Goal: Task Accomplishment & Management: Manage account settings

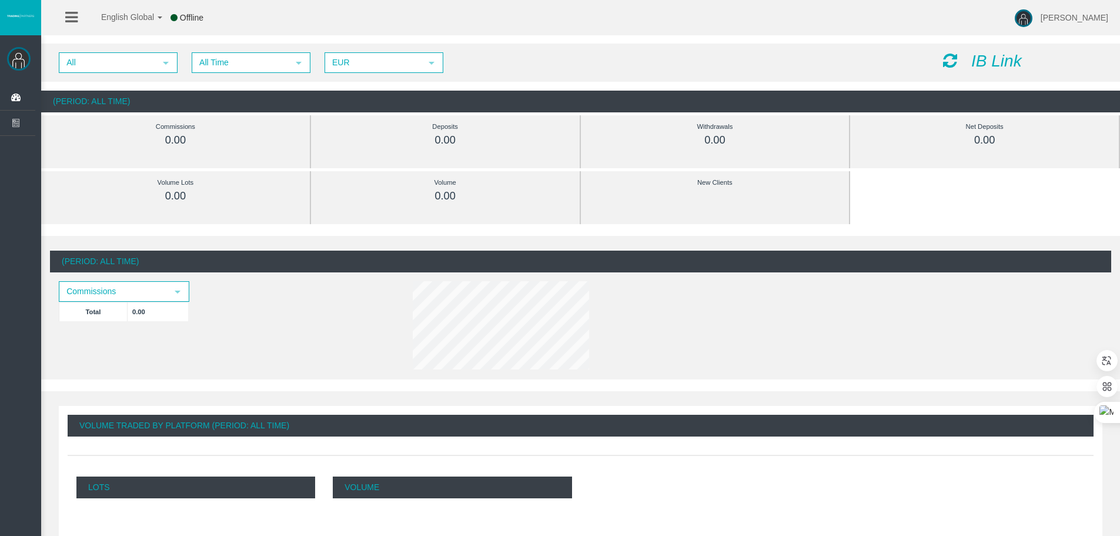
click at [356, 30] on div "English Global 简体中文 English Global 日本語 한국어 Offline [PERSON_NAME] Help Log Out" at bounding box center [560, 17] width 1120 height 35
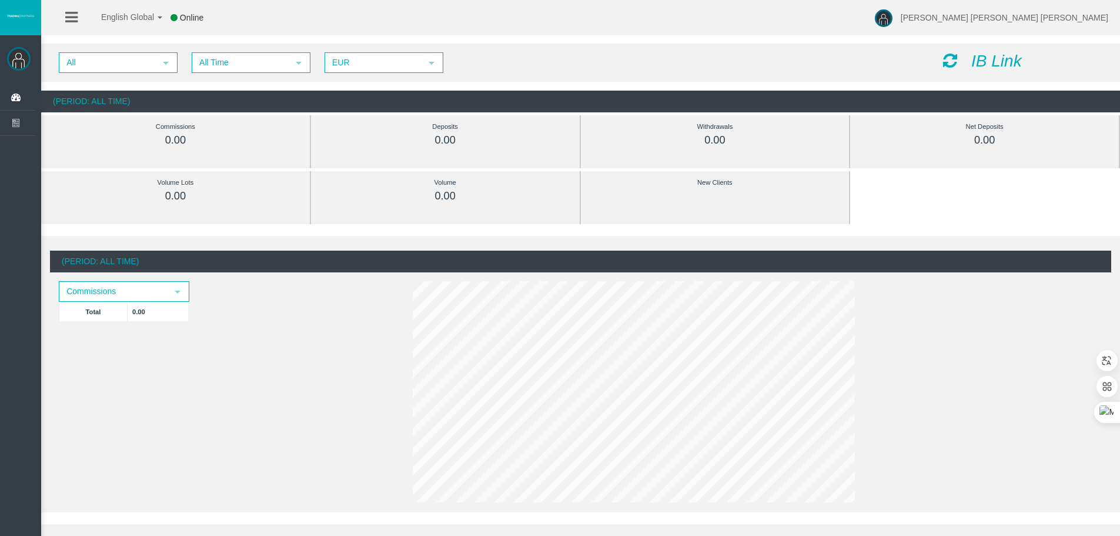
click at [308, 31] on div "English Global 简体中文 English Global 日本語 한국어 Online Antonio Jose Lopez Vargas Hel…" at bounding box center [560, 17] width 1120 height 35
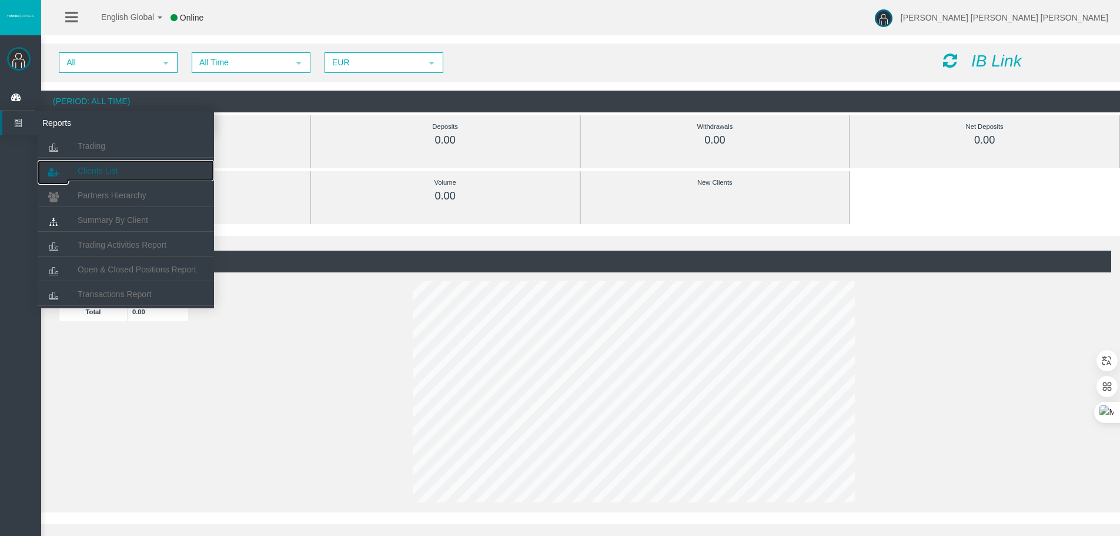
click at [89, 169] on span "Clients List" at bounding box center [98, 170] width 40 height 9
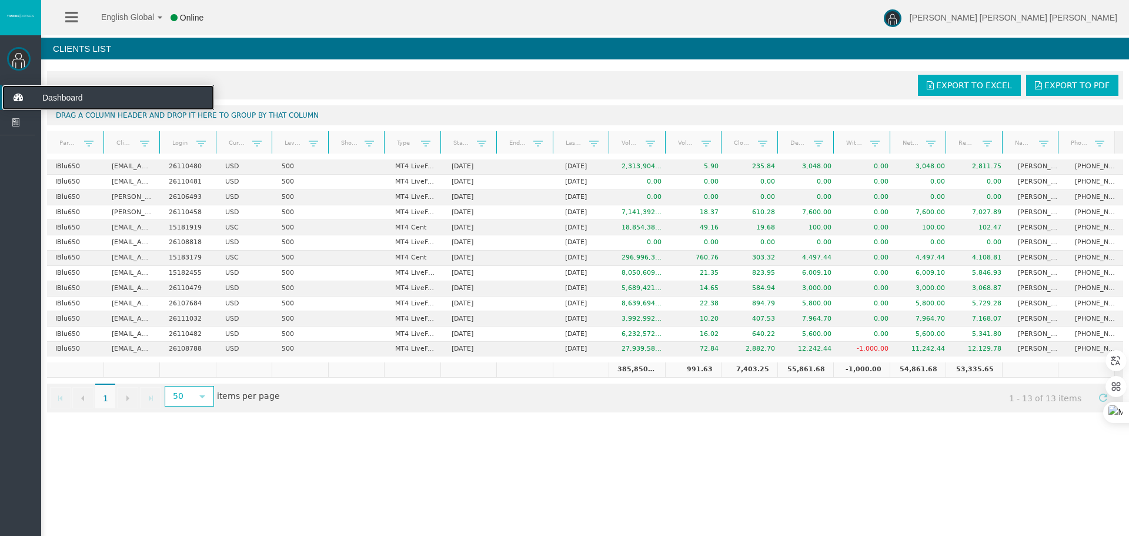
click at [18, 96] on icon at bounding box center [17, 97] width 31 height 25
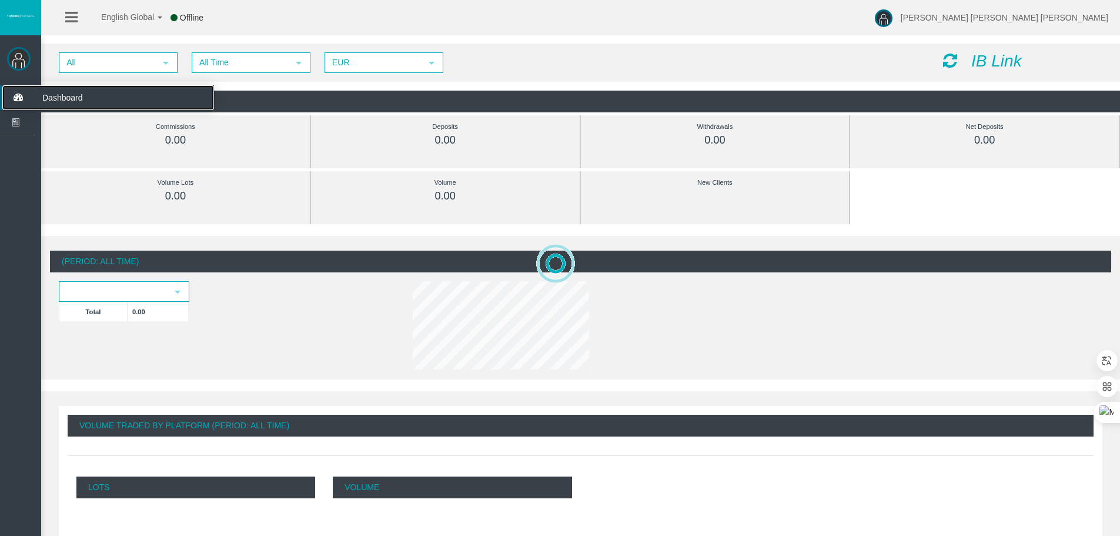
click at [61, 99] on span "Dashboard" at bounding box center [91, 97] width 115 height 25
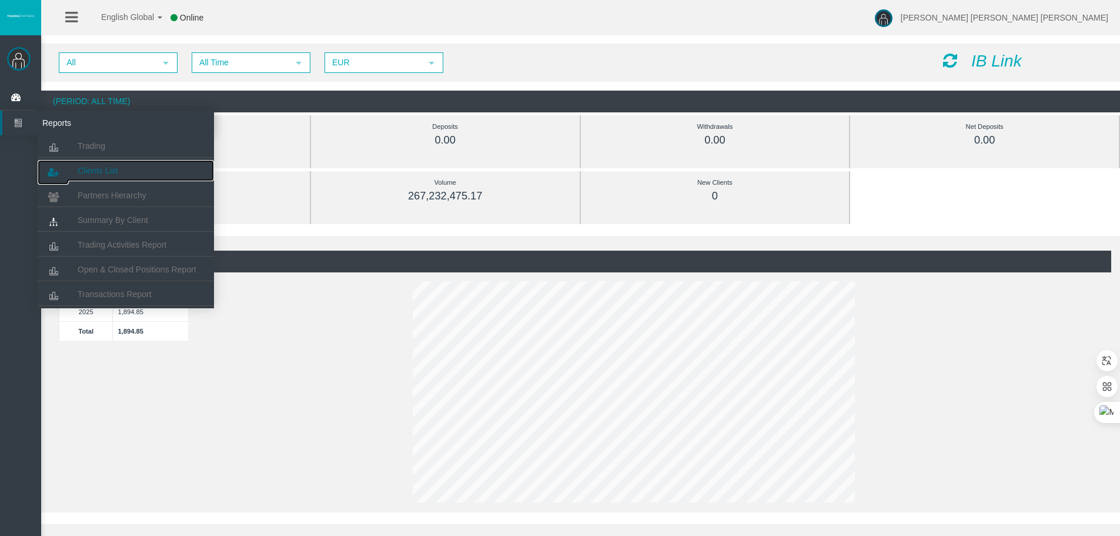
click at [99, 171] on span "Clients List" at bounding box center [98, 170] width 40 height 9
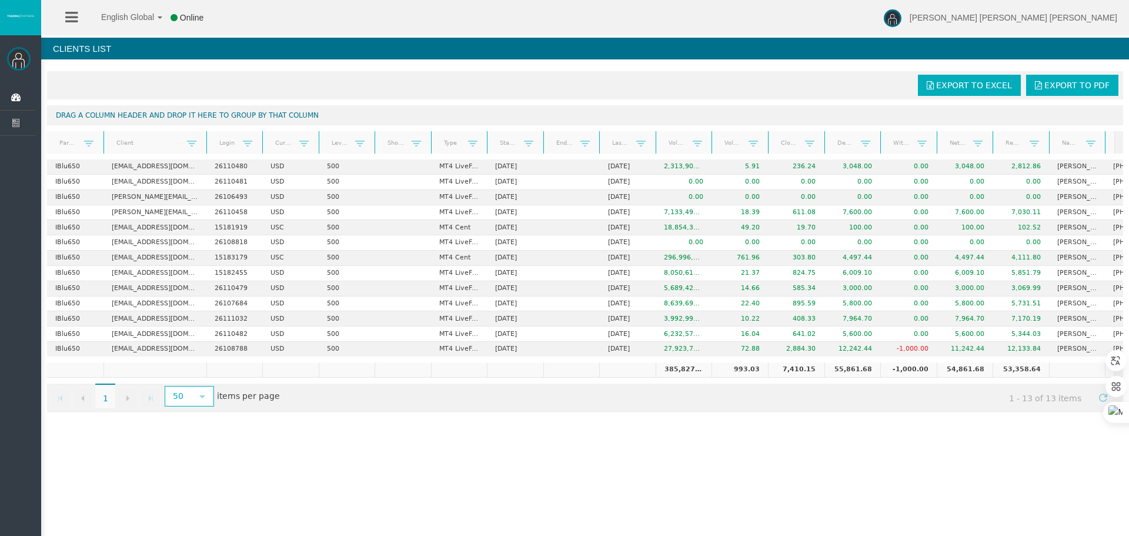
drag, startPoint x: 159, startPoint y: 148, endPoint x: 211, endPoint y: 151, distance: 52.4
click at [211, 151] on div "Partner code Client Login Currency Leverage Short Code Type Start Date End Date…" at bounding box center [581, 142] width 1068 height 22
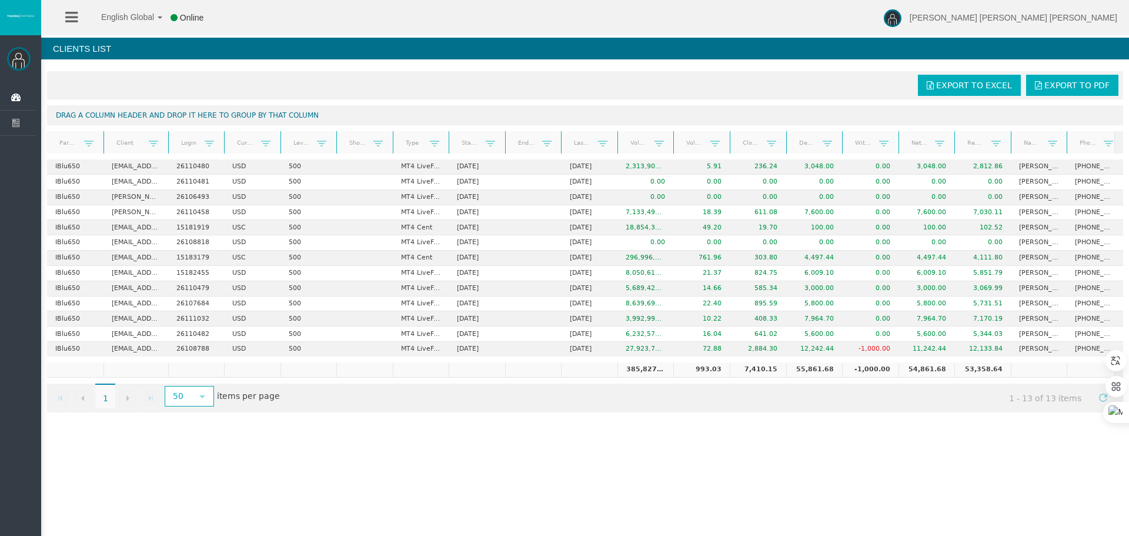
drag, startPoint x: 209, startPoint y: 145, endPoint x: 170, endPoint y: 152, distance: 40.0
click at [170, 152] on div "Partner code Client Login Currency Leverage Short Code Type Start Date End Date…" at bounding box center [581, 142] width 1068 height 22
click at [1052, 139] on th "Name" at bounding box center [1030, 142] width 56 height 23
drag, startPoint x: 1039, startPoint y: 141, endPoint x: 128, endPoint y: 137, distance: 911.1
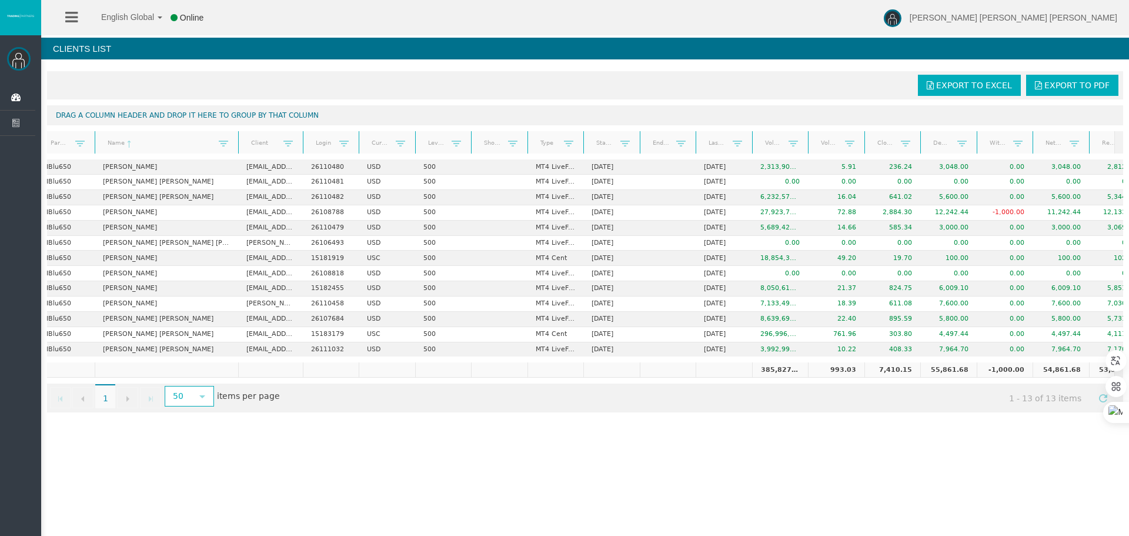
drag, startPoint x: 151, startPoint y: 139, endPoint x: 239, endPoint y: 145, distance: 88.4
click at [239, 145] on div "Partner code Name Client Login Currency Leverage Short Code Type Start Date End…" at bounding box center [581, 142] width 1068 height 22
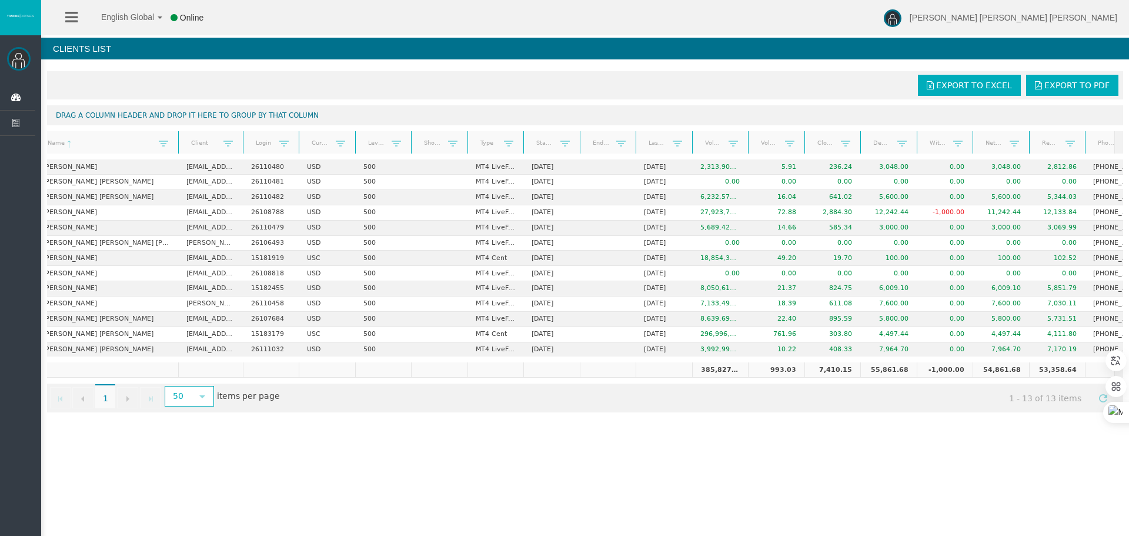
scroll to position [0, 96]
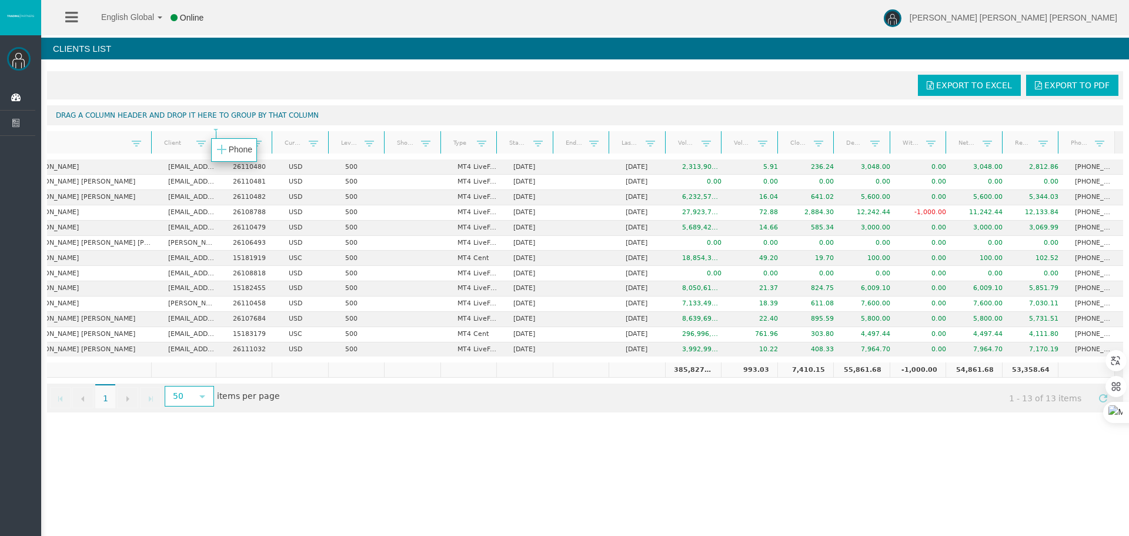
drag, startPoint x: 1085, startPoint y: 144, endPoint x: 236, endPoint y: 151, distance: 849.3
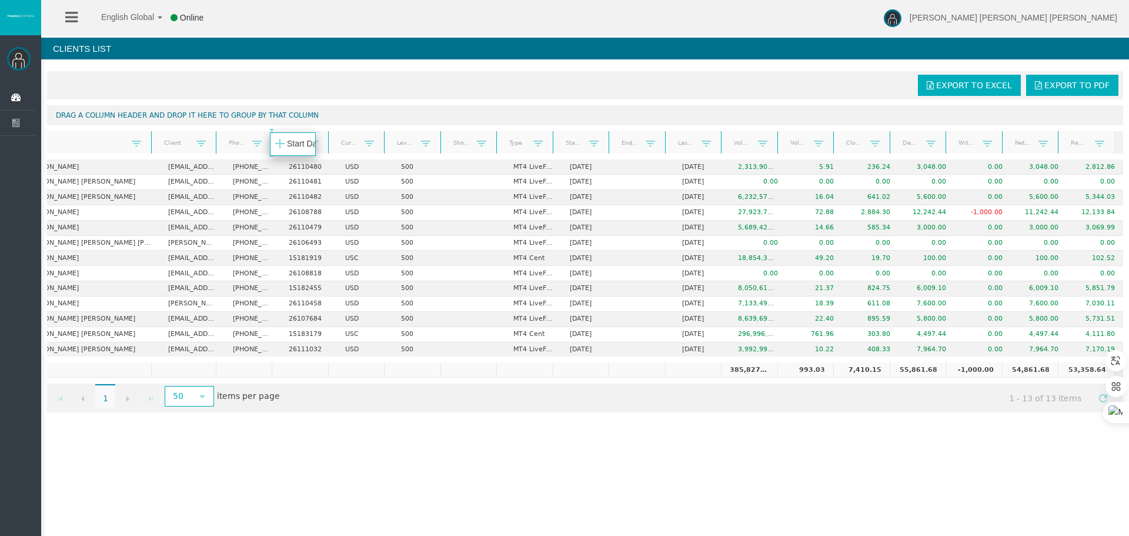
drag, startPoint x: 571, startPoint y: 142, endPoint x: 286, endPoint y: 143, distance: 285.3
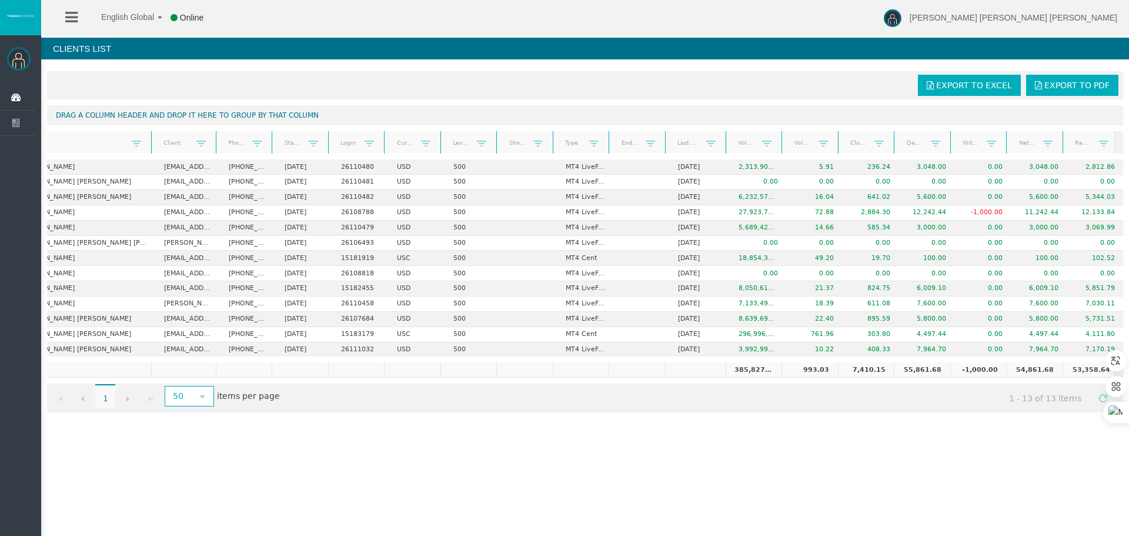
drag, startPoint x: 724, startPoint y: 142, endPoint x: 731, endPoint y: 146, distance: 8.5
click at [731, 146] on div "Partner code Name Client Phone Start Date Login Currency Leverage Short Code Ty…" at bounding box center [581, 142] width 1068 height 22
drag, startPoint x: 750, startPoint y: 142, endPoint x: 349, endPoint y: 148, distance: 400.6
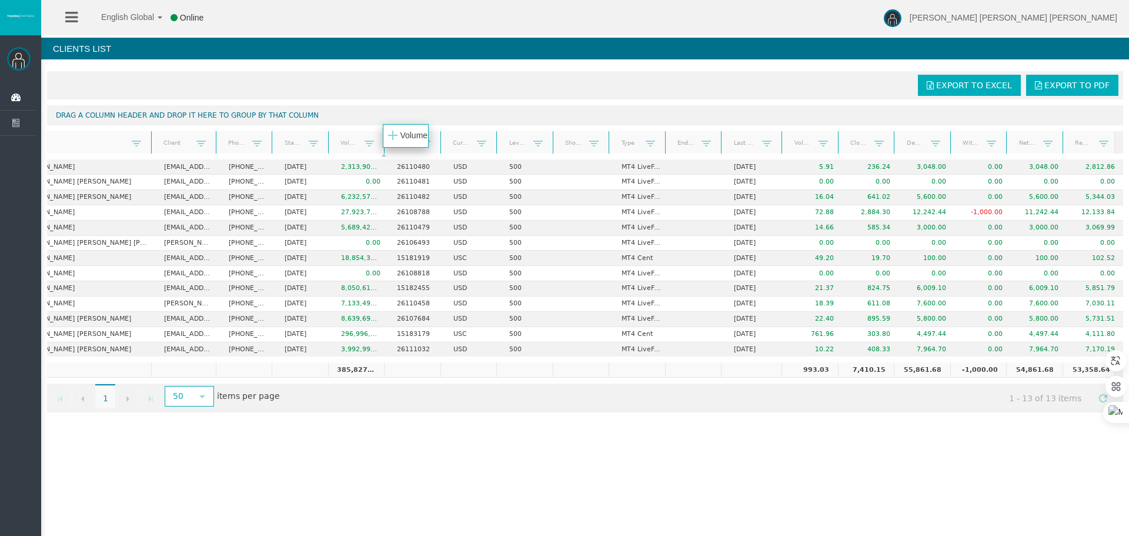
drag, startPoint x: 800, startPoint y: 144, endPoint x: 399, endPoint y: 136, distance: 401.8
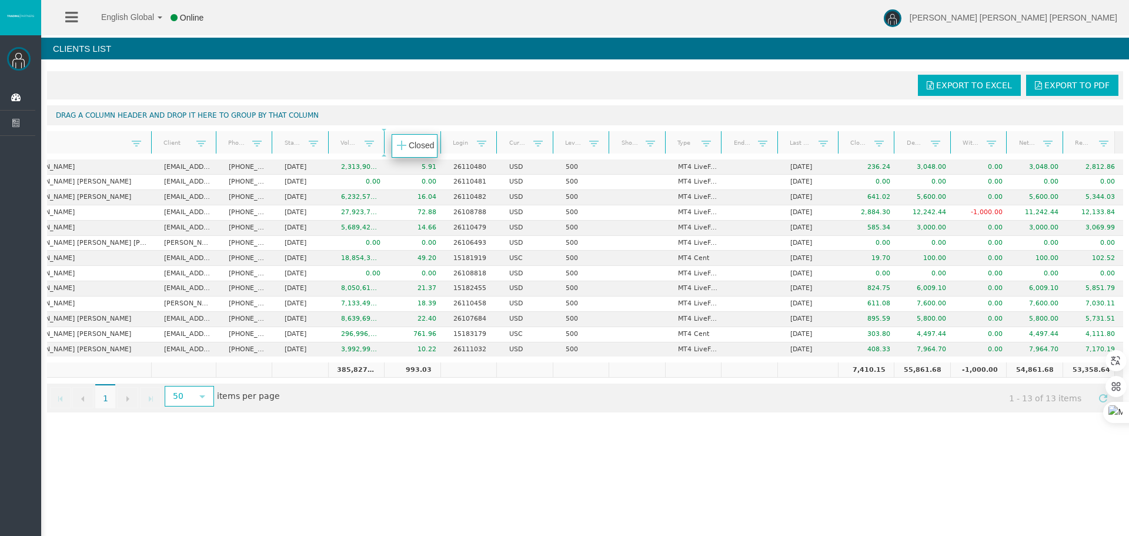
drag, startPoint x: 858, startPoint y: 142, endPoint x: 409, endPoint y: 145, distance: 449.4
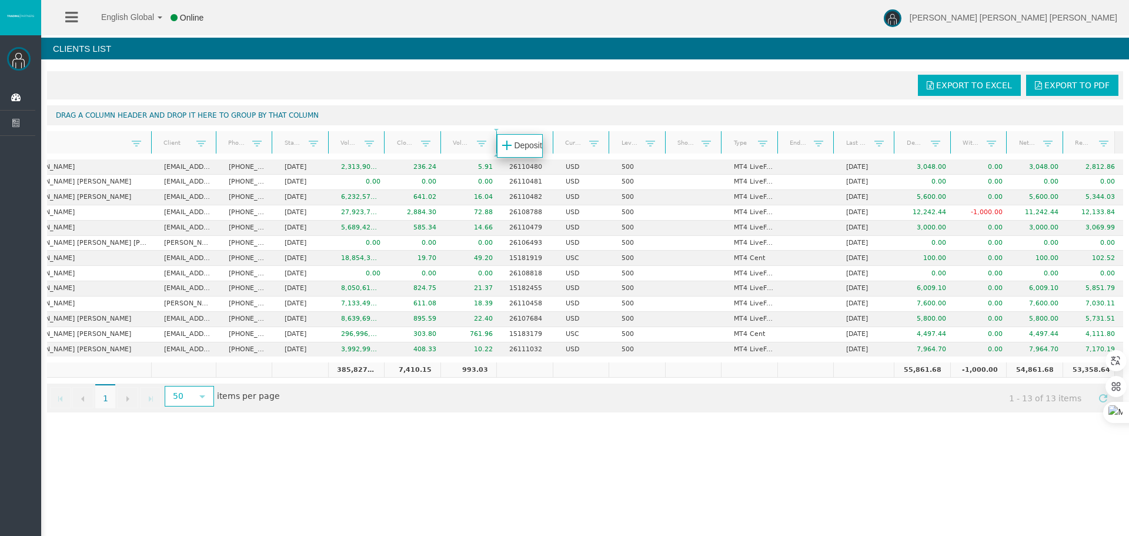
drag, startPoint x: 905, startPoint y: 143, endPoint x: 506, endPoint y: 146, distance: 398.2
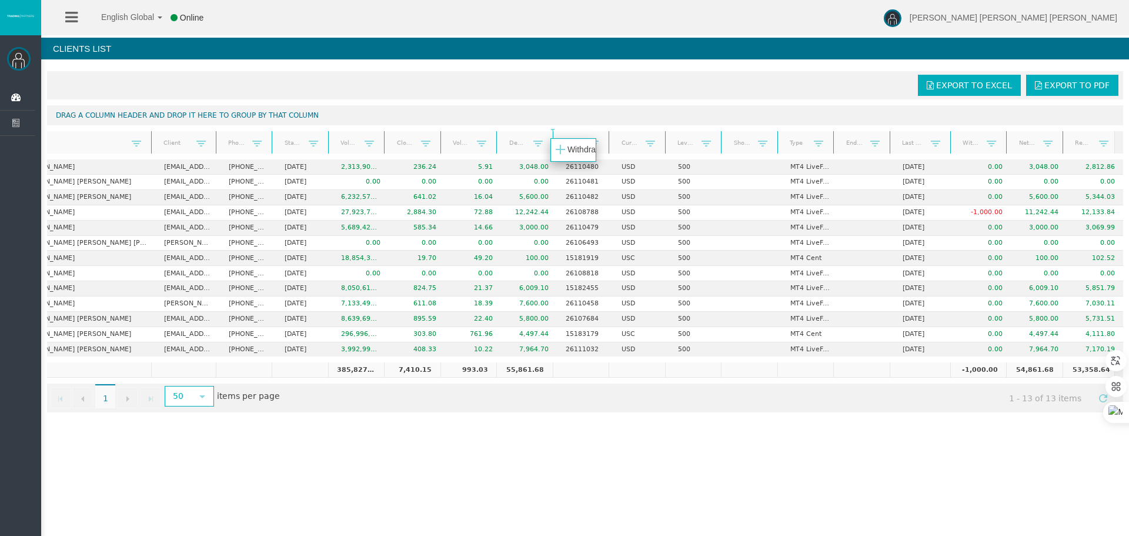
drag, startPoint x: 975, startPoint y: 143, endPoint x: 573, endPoint y: 149, distance: 401.2
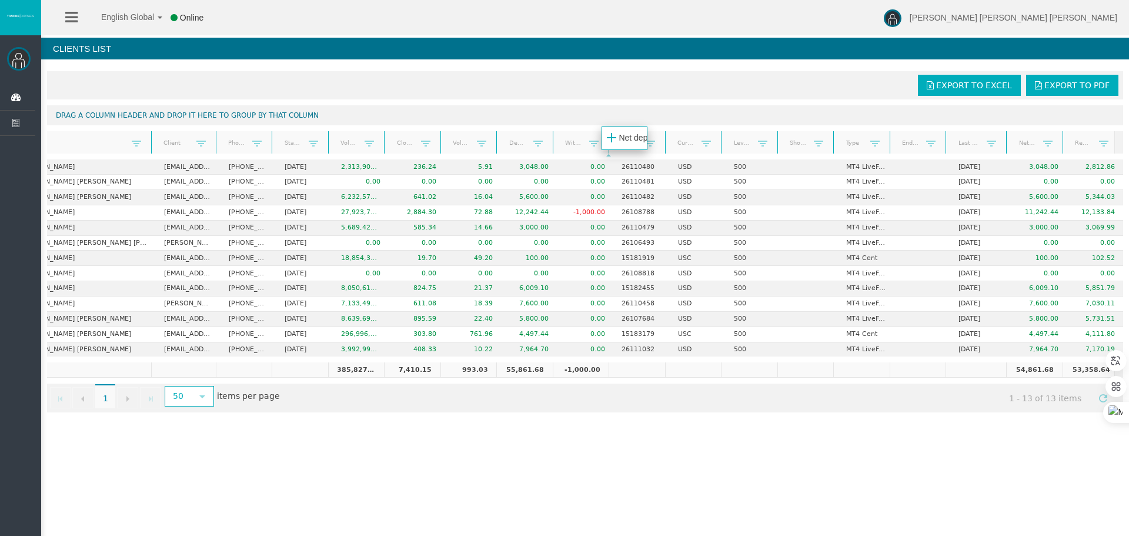
drag, startPoint x: 1023, startPoint y: 145, endPoint x: 616, endPoint y: 141, distance: 407.0
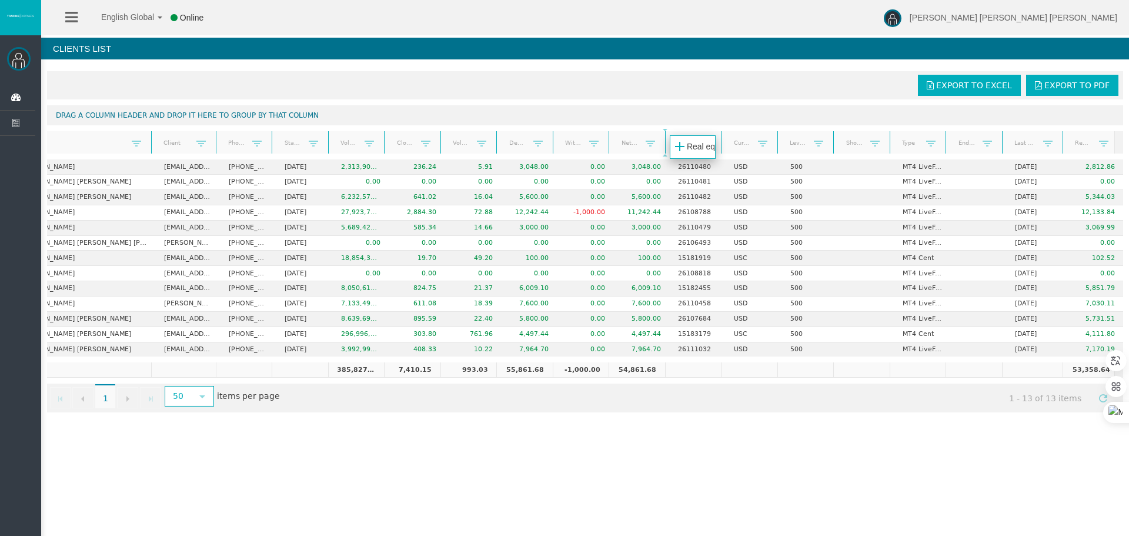
drag, startPoint x: 1075, startPoint y: 142, endPoint x: 682, endPoint y: 146, distance: 392.9
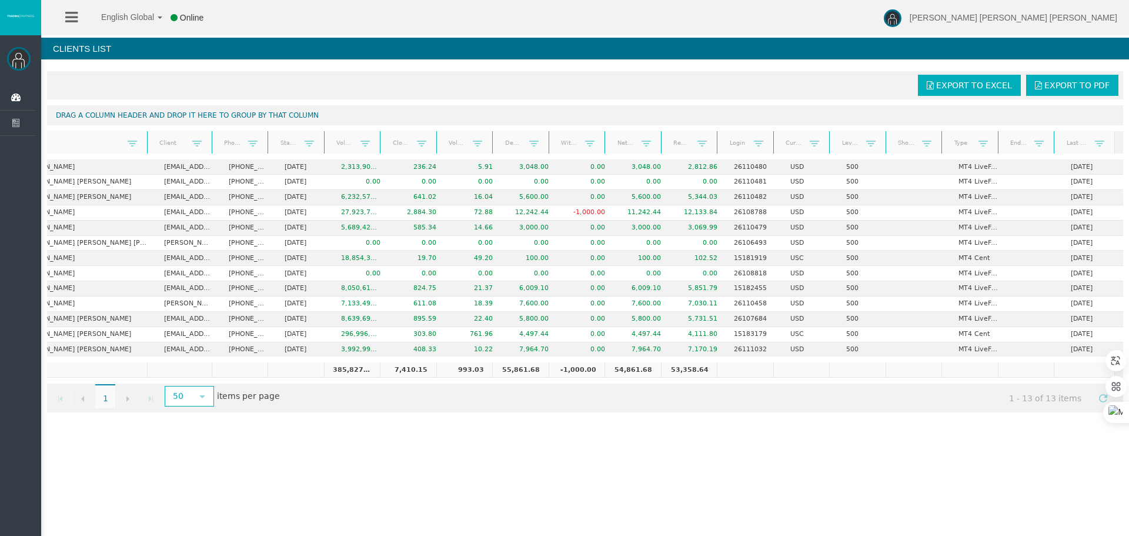
scroll to position [0, 0]
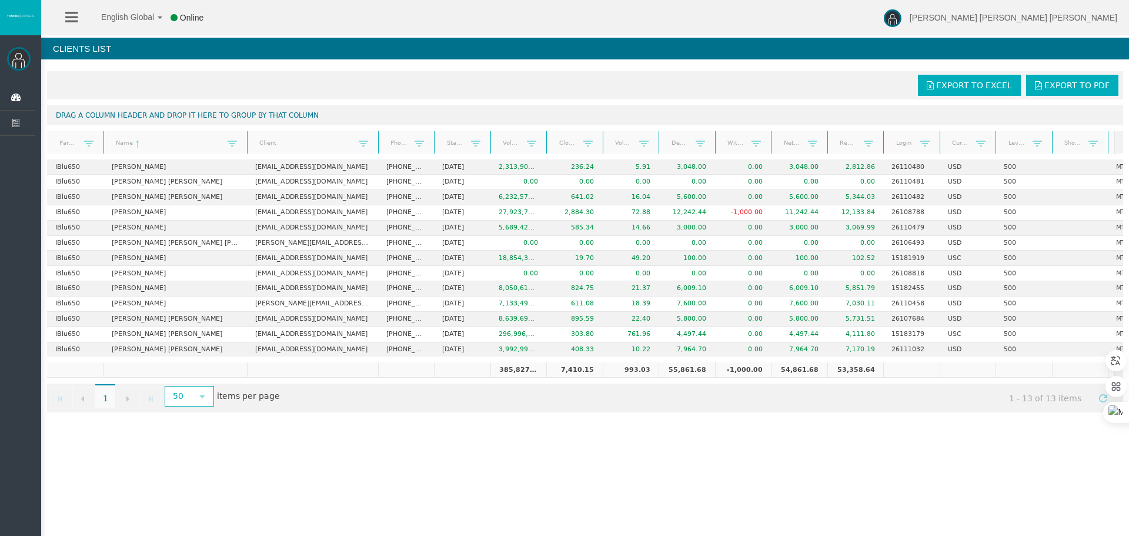
drag, startPoint x: 310, startPoint y: 142, endPoint x: 379, endPoint y: 144, distance: 68.8
click at [379, 144] on div "Partner code Name Client Phone Start Date Volume Closed PNL Volume lots Deposit…" at bounding box center [581, 142] width 1068 height 22
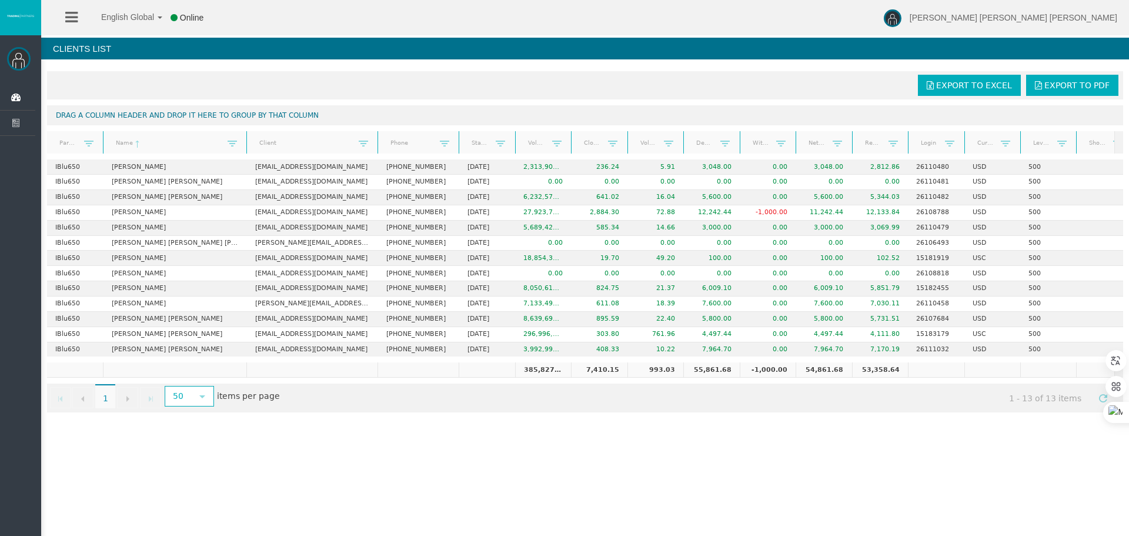
drag, startPoint x: 434, startPoint y: 141, endPoint x: 461, endPoint y: 145, distance: 26.9
click at [461, 145] on div "Partner code Name Client Phone Start Date Volume Closed PNL Volume lots Deposit…" at bounding box center [581, 142] width 1068 height 22
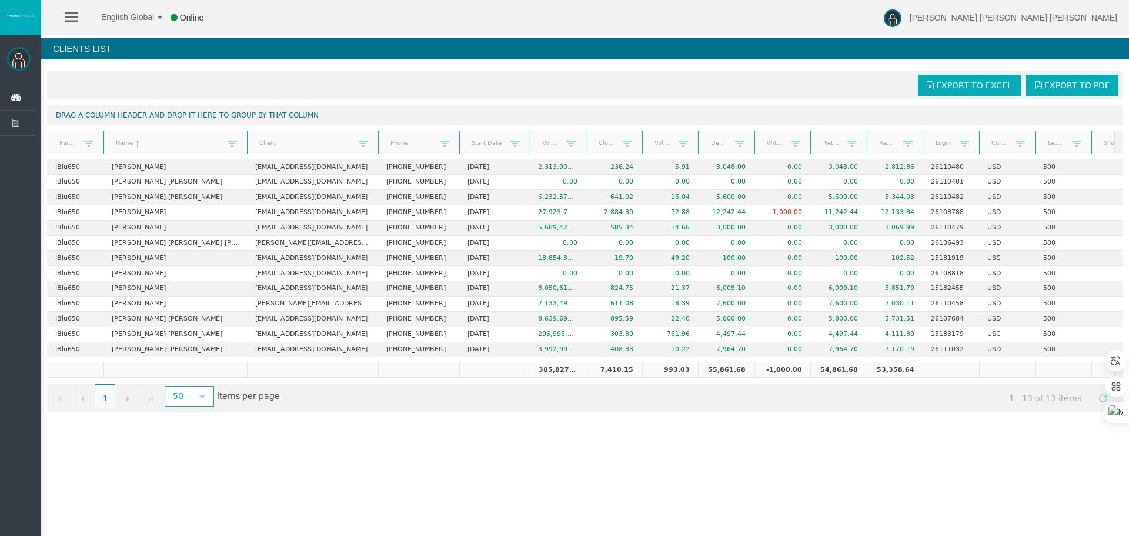
drag, startPoint x: 516, startPoint y: 141, endPoint x: 532, endPoint y: 146, distance: 16.7
click at [532, 146] on div "Partner code Name Client Phone Start Date Volume Closed PNL Volume lots Deposit…" at bounding box center [581, 142] width 1068 height 22
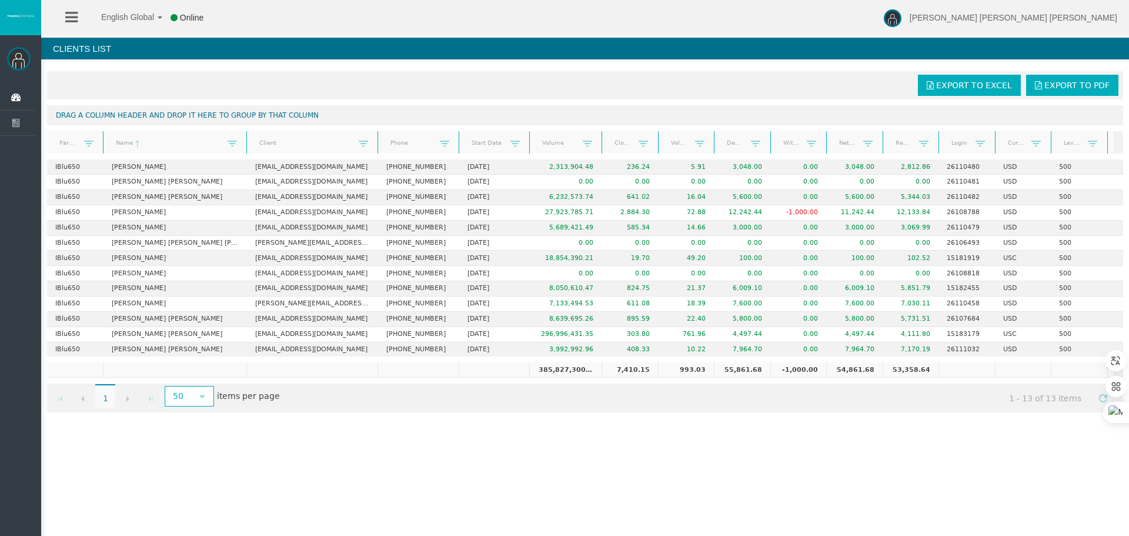
drag, startPoint x: 585, startPoint y: 144, endPoint x: 602, endPoint y: 141, distance: 17.8
click at [602, 141] on div "Partner code Name Client Phone Start Date Volume Closed PNL Volume lots Deposit…" at bounding box center [581, 142] width 1068 height 22
drag, startPoint x: 658, startPoint y: 141, endPoint x: 653, endPoint y: 148, distance: 8.5
click at [653, 148] on div at bounding box center [655, 142] width 5 height 23
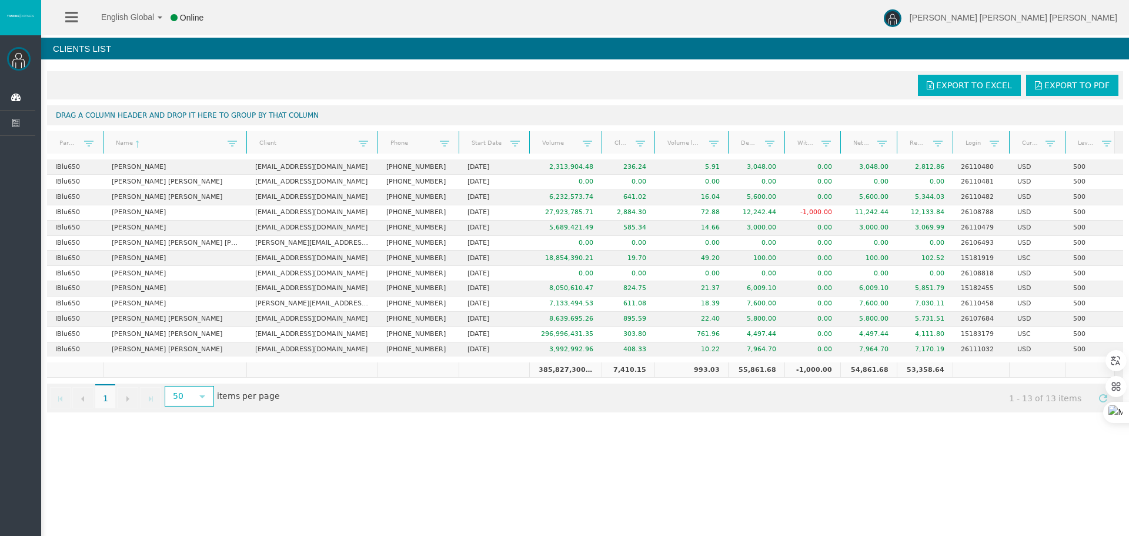
drag, startPoint x: 713, startPoint y: 141, endPoint x: 732, endPoint y: 144, distance: 19.1
click at [732, 144] on div "Partner code Name Client Phone Start Date Volume Closed PNL Volume lots Deposit…" at bounding box center [581, 142] width 1068 height 22
drag, startPoint x: 681, startPoint y: 144, endPoint x: 629, endPoint y: 145, distance: 51.8
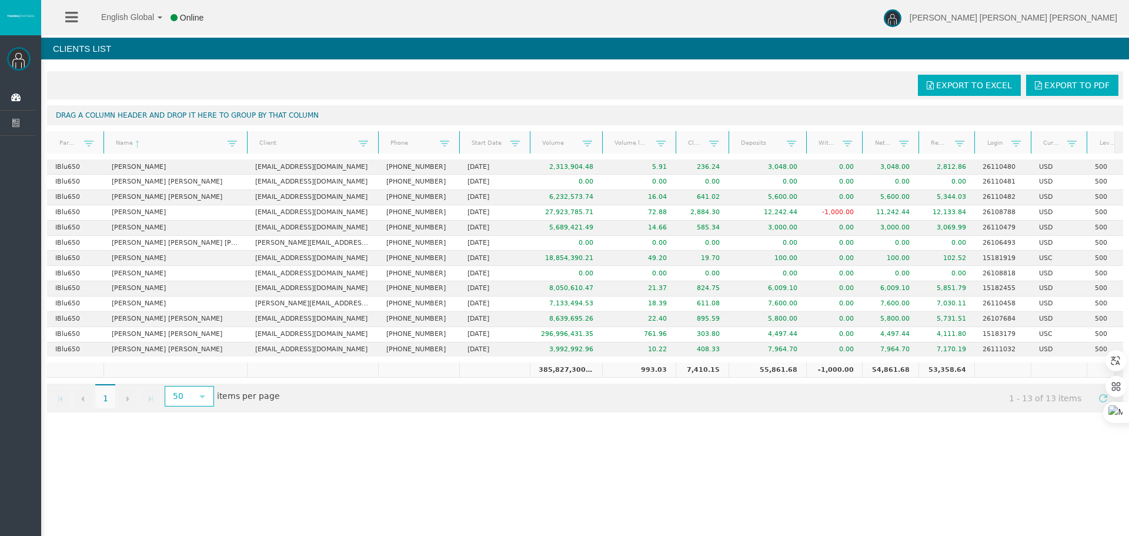
drag, startPoint x: 783, startPoint y: 144, endPoint x: 806, endPoint y: 143, distance: 23.5
click at [806, 143] on div at bounding box center [807, 142] width 5 height 23
drag, startPoint x: 767, startPoint y: 145, endPoint x: 714, endPoint y: 145, distance: 52.9
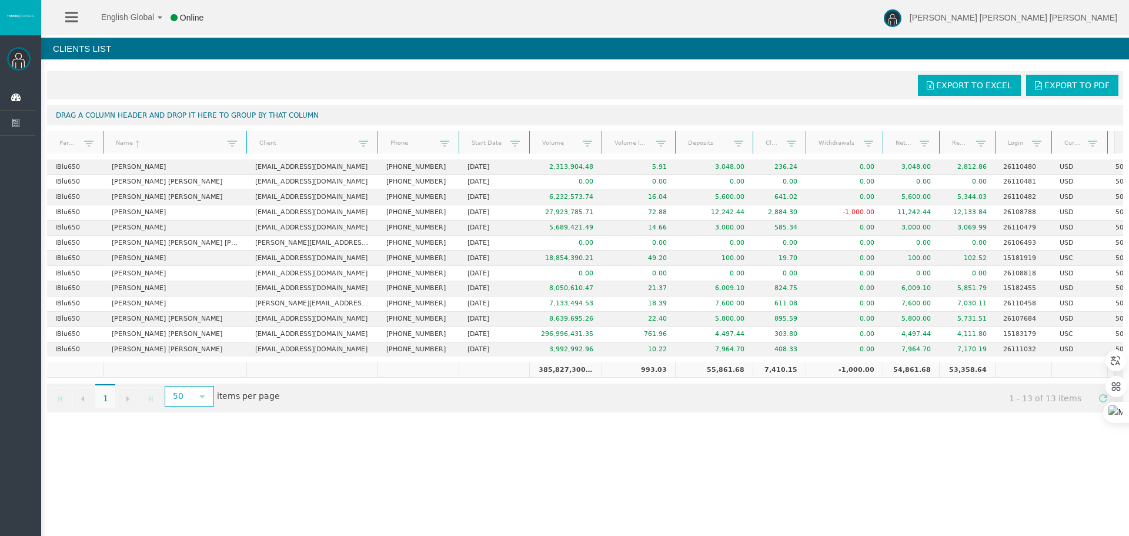
drag, startPoint x: 861, startPoint y: 144, endPoint x: 883, endPoint y: 141, distance: 21.9
click at [883, 141] on div "Partner code Name Client Phone Start Date Volume Volume lots Deposits Closed PN…" at bounding box center [581, 142] width 1068 height 22
drag, startPoint x: 839, startPoint y: 141, endPoint x: 796, endPoint y: 142, distance: 43.0
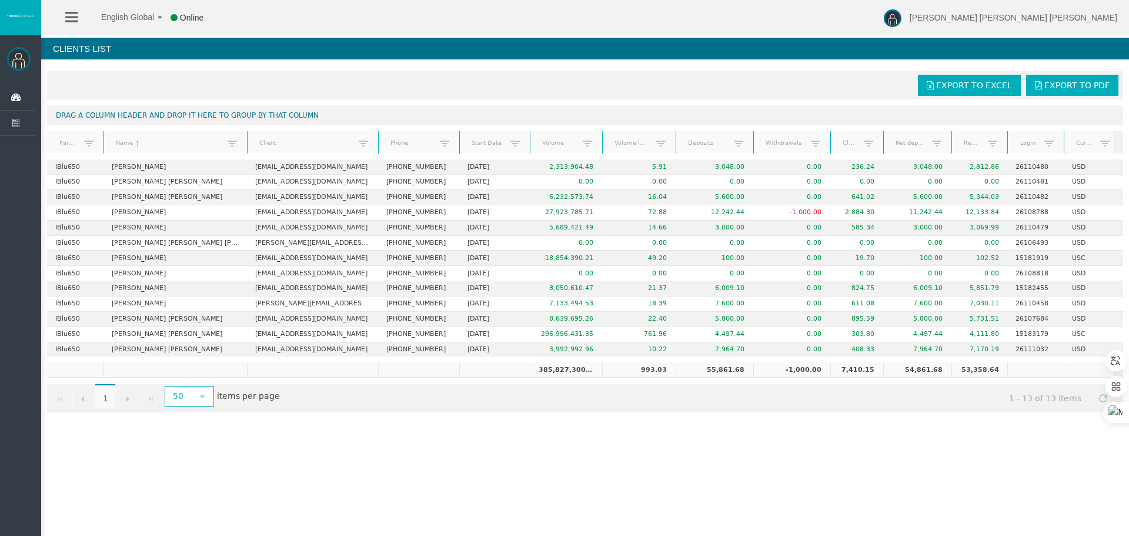
drag, startPoint x: 940, startPoint y: 144, endPoint x: 952, endPoint y: 143, distance: 11.2
click at [952, 143] on div "Partner code Name Client Phone Start Date Volume Volume lots Deposits Withdrawa…" at bounding box center [581, 142] width 1068 height 22
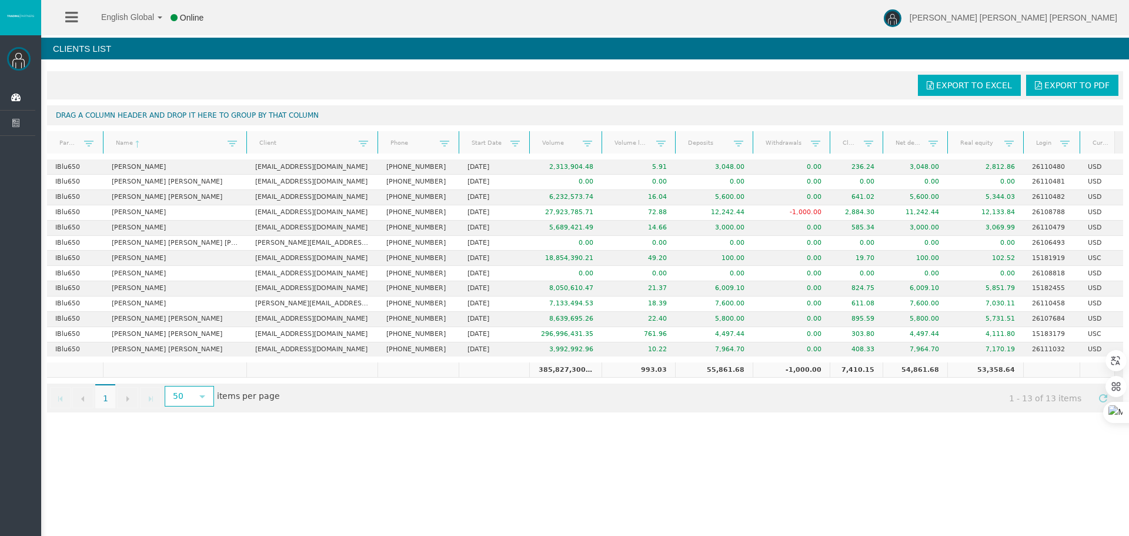
drag, startPoint x: 1005, startPoint y: 139, endPoint x: 1025, endPoint y: 149, distance: 22.9
click at [1025, 149] on div "Partner code Name Client Phone Start Date Volume Volume lots Deposits Withdrawa…" at bounding box center [581, 142] width 1068 height 22
drag, startPoint x: 883, startPoint y: 140, endPoint x: 892, endPoint y: 150, distance: 13.0
click at [892, 150] on div "Partner code Name Client Phone Start Date Volume Volume lots Deposits Withdrawa…" at bounding box center [581, 142] width 1068 height 22
drag, startPoint x: 990, startPoint y: 146, endPoint x: 870, endPoint y: 145, distance: 119.4
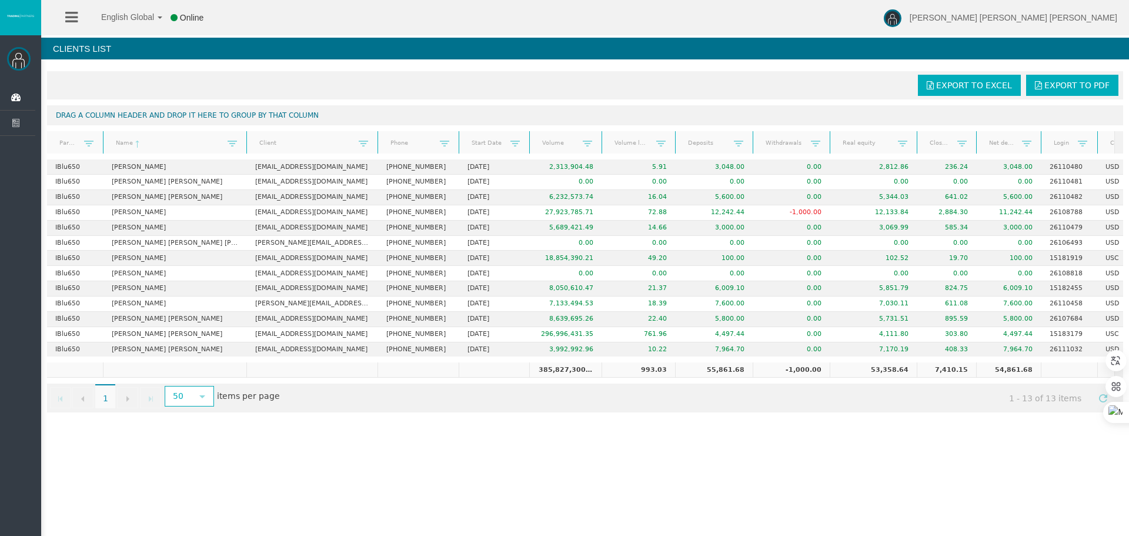
drag, startPoint x: 908, startPoint y: 142, endPoint x: 921, endPoint y: 143, distance: 13.6
click at [921, 143] on div "Partner code Name Client Phone Start Date Volume Volume lots Deposits Withdrawa…" at bounding box center [581, 142] width 1068 height 22
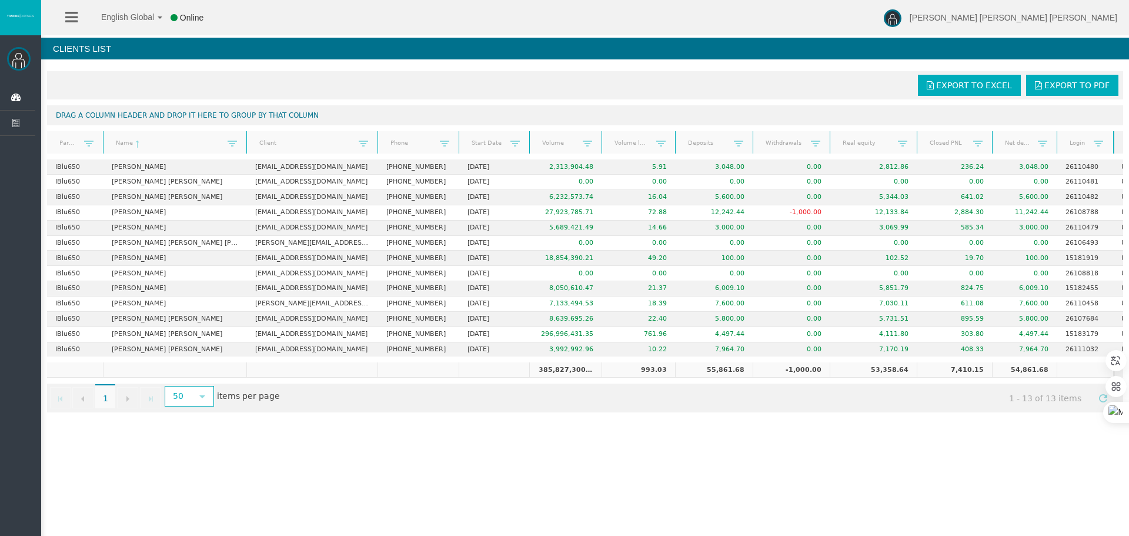
drag, startPoint x: 975, startPoint y: 142, endPoint x: 992, endPoint y: 146, distance: 17.5
click at [992, 146] on div at bounding box center [992, 142] width 5 height 23
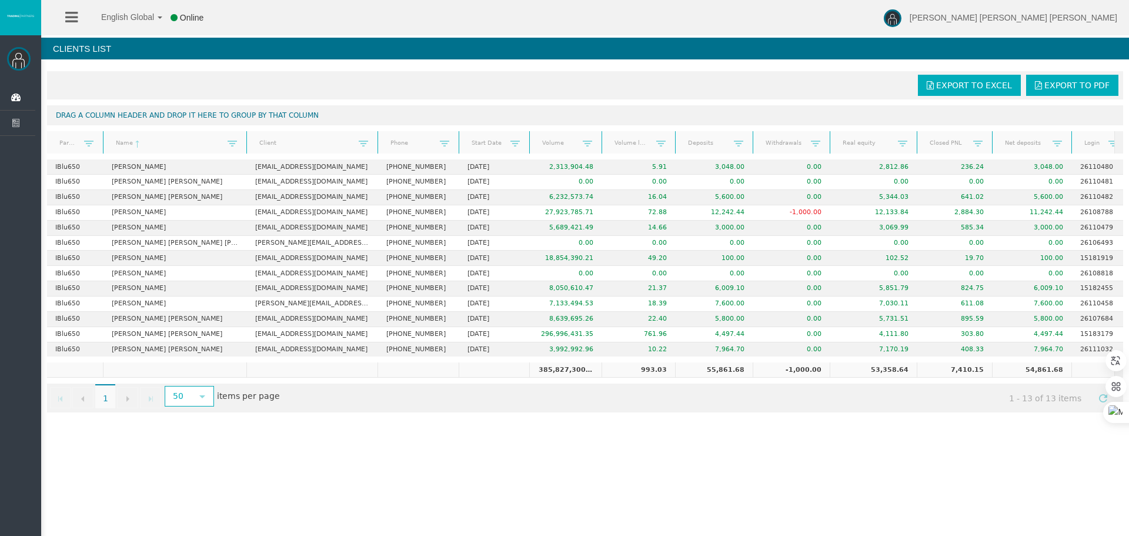
drag, startPoint x: 1056, startPoint y: 146, endPoint x: 1072, endPoint y: 144, distance: 16.0
click at [1072, 144] on div "Partner code Name Client Phone Start Date Volume Volume lots Deposits Withdrawa…" at bounding box center [581, 142] width 1068 height 22
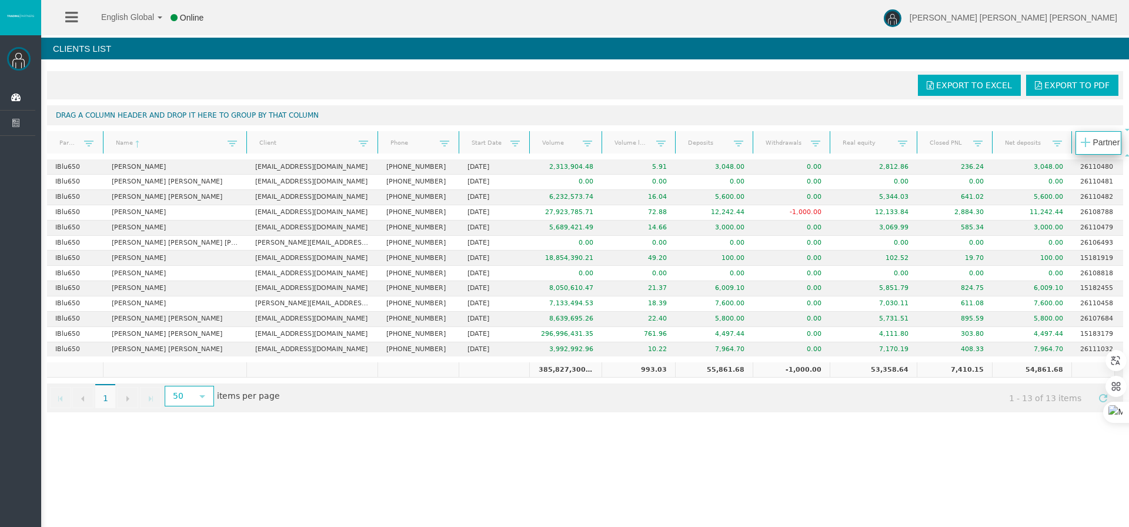
drag, startPoint x: 63, startPoint y: 144, endPoint x: 1092, endPoint y: 144, distance: 1029.3
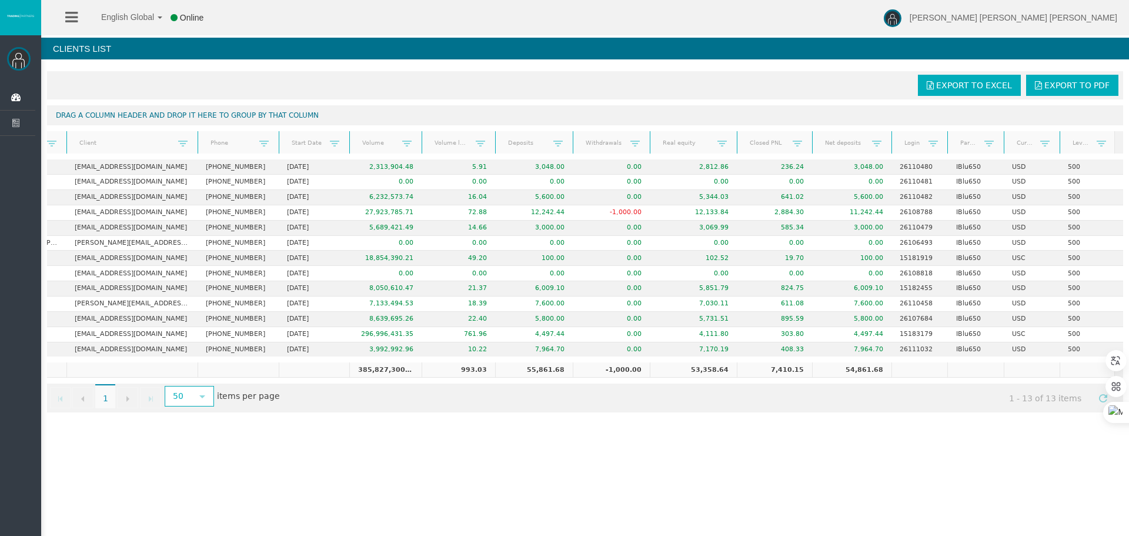
scroll to position [0, 275]
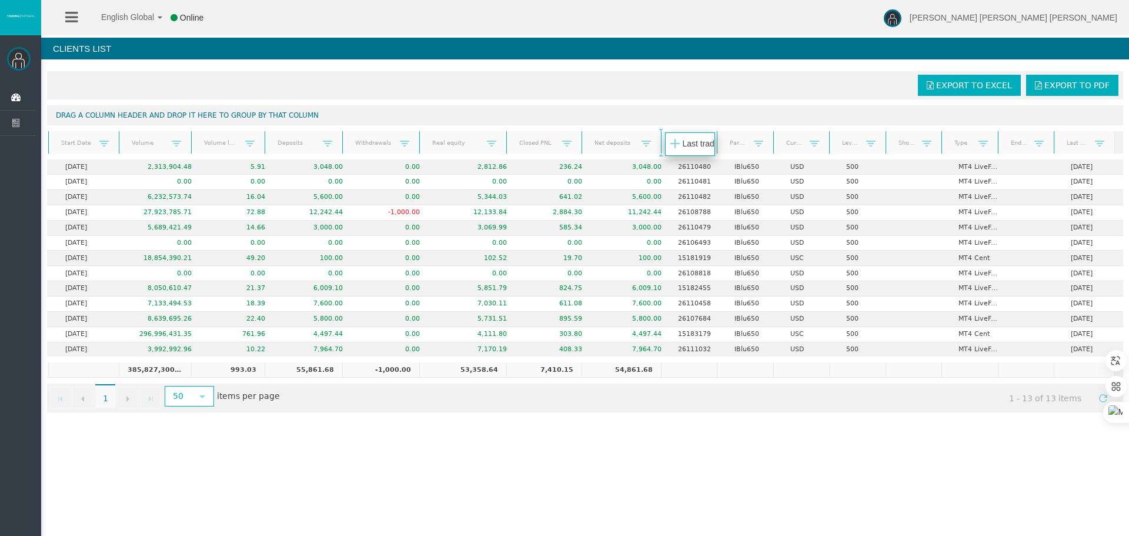
drag, startPoint x: 1076, startPoint y: 141, endPoint x: 686, endPoint y: 142, distance: 389.4
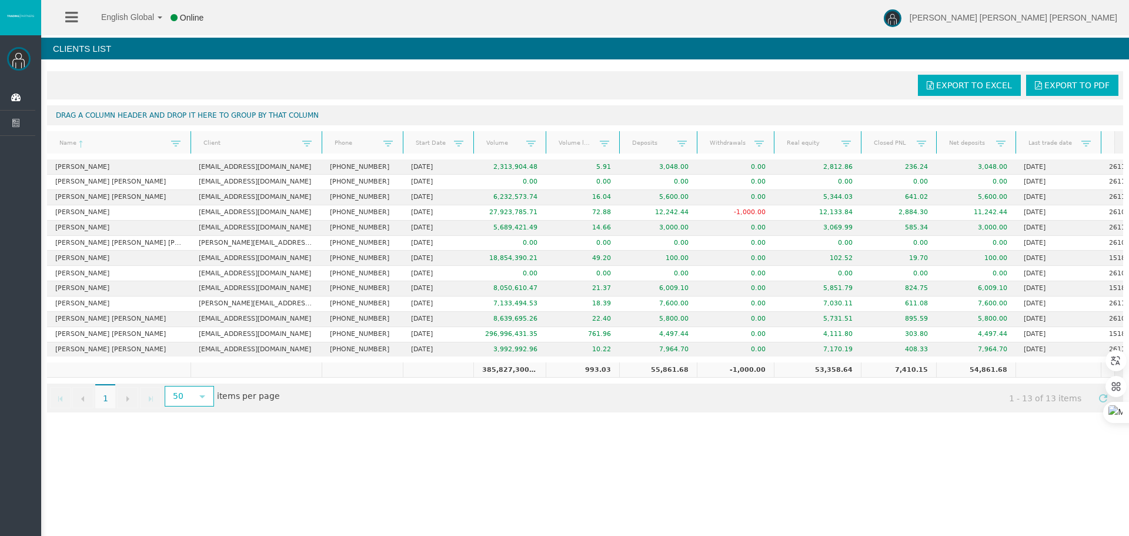
drag, startPoint x: 1077, startPoint y: 139, endPoint x: 1103, endPoint y: 139, distance: 26.5
click at [1103, 139] on div "Name Client Phone Start Date Volume Volume lots Deposits Withdrawals Real equit…" at bounding box center [581, 142] width 1068 height 22
click at [44, 95] on span "Dashboard" at bounding box center [91, 97] width 115 height 25
